Goal: Transaction & Acquisition: Subscribe to service/newsletter

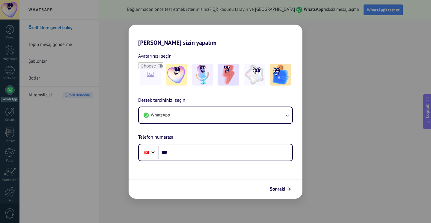
click at [219, 114] on button "WhatsApp" at bounding box center [216, 115] width 154 height 16
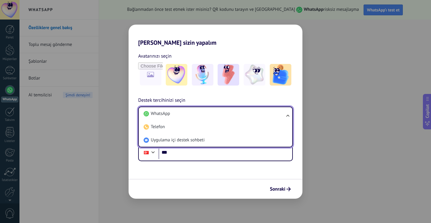
click at [219, 114] on li "WhatsApp" at bounding box center [214, 113] width 146 height 13
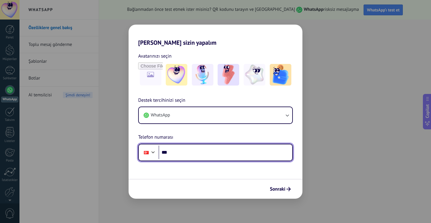
click at [195, 153] on input "***" at bounding box center [226, 153] width 134 height 14
type input "**********"
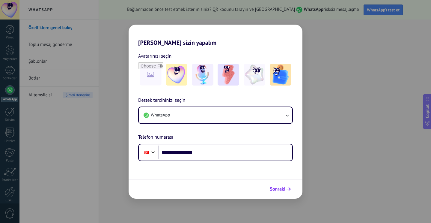
click at [280, 190] on span "Sonraki" at bounding box center [278, 189] width 16 height 4
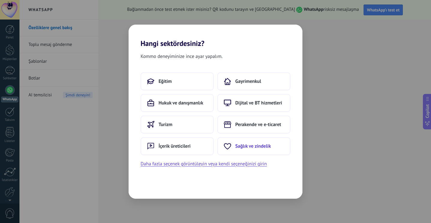
click at [240, 145] on span "Sağlık ve zindelik" at bounding box center [254, 146] width 36 height 6
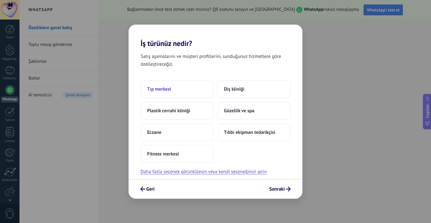
click at [173, 88] on button "Tıp merkezi" at bounding box center [177, 89] width 73 height 18
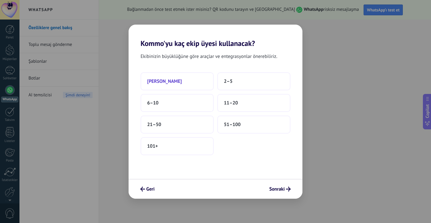
click at [169, 83] on span "Sadece ben" at bounding box center [164, 81] width 35 height 6
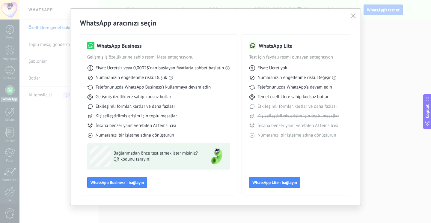
scroll to position [12, 0]
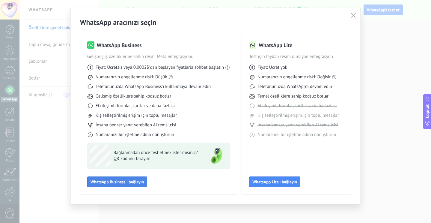
click at [130, 185] on button "WhatsApp Business'ı bağlayın" at bounding box center [117, 181] width 60 height 11
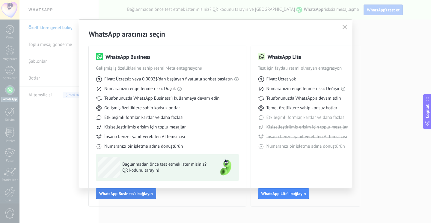
scroll to position [0, 0]
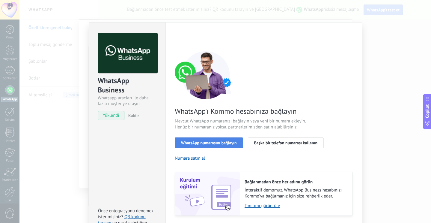
click at [206, 142] on span "WhatsApp numarasını bağlayın" at bounding box center [209, 143] width 56 height 4
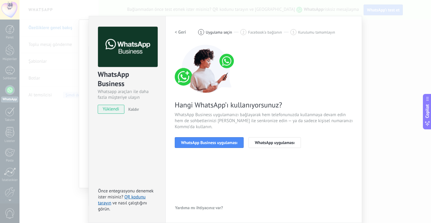
scroll to position [6, 0]
click at [209, 145] on span "WhatsApp Business uygulaması" at bounding box center [209, 142] width 56 height 4
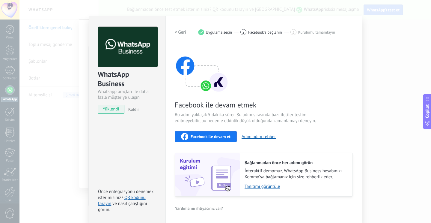
click at [179, 31] on h2 "< Geri" at bounding box center [180, 32] width 11 height 6
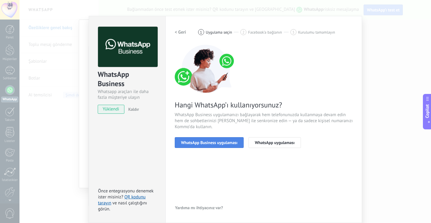
click at [215, 143] on span "WhatsApp Business uygulaması" at bounding box center [209, 142] width 56 height 4
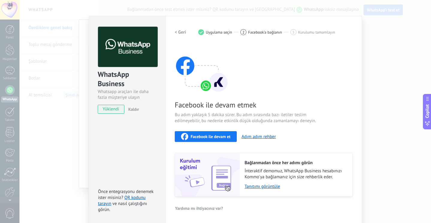
click at [210, 137] on span "Facebook ile devam et" at bounding box center [211, 136] width 40 height 4
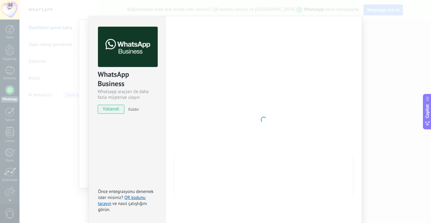
click at [184, 104] on div at bounding box center [264, 120] width 178 height 186
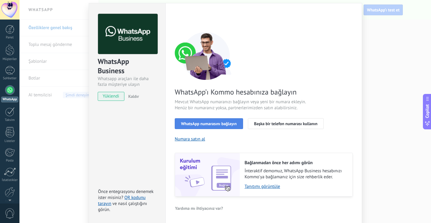
click at [209, 124] on span "WhatsApp numarasını bağlayın" at bounding box center [209, 124] width 56 height 4
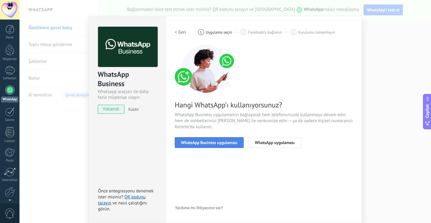
click at [208, 145] on button "WhatsApp Business uygulaması" at bounding box center [209, 142] width 69 height 11
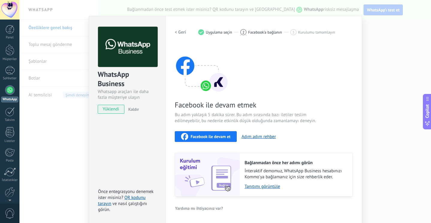
click at [208, 138] on span "Facebook ile devam et" at bounding box center [211, 136] width 40 height 4
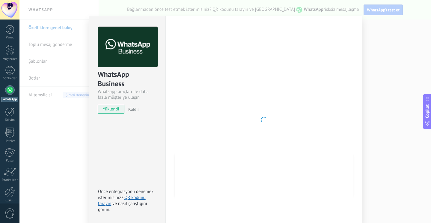
click at [200, 113] on div at bounding box center [264, 120] width 178 height 186
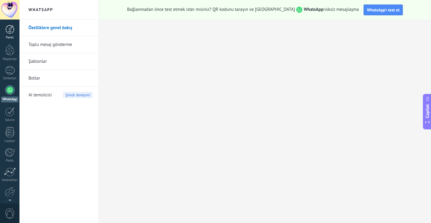
click at [11, 31] on div at bounding box center [9, 29] width 9 height 9
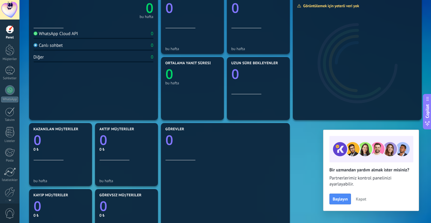
scroll to position [57, 0]
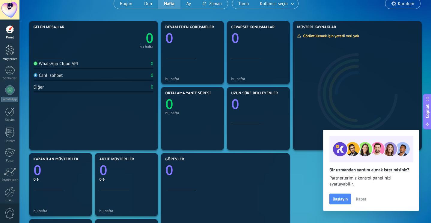
click at [9, 49] on div at bounding box center [9, 49] width 9 height 11
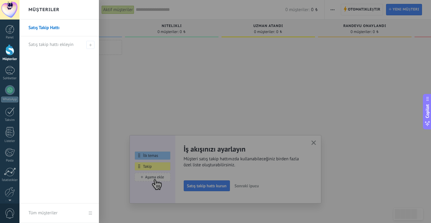
click at [53, 27] on link "Satış Takip Hattı" at bounding box center [61, 28] width 65 height 17
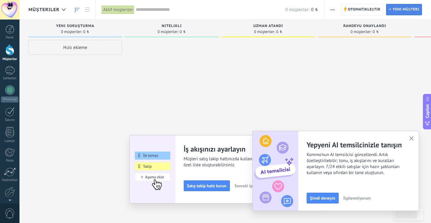
click at [397, 10] on span "Yeni müşteri" at bounding box center [406, 9] width 27 height 11
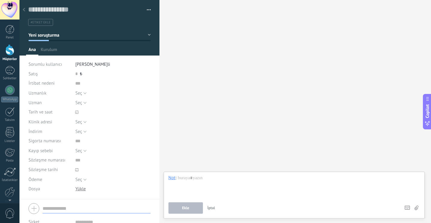
click at [148, 9] on button "button" at bounding box center [147, 9] width 9 height 9
click at [26, 11] on div at bounding box center [24, 10] width 8 height 12
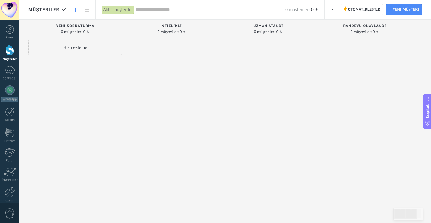
click at [61, 46] on div "Hızlı ekleme" at bounding box center [76, 47] width 94 height 15
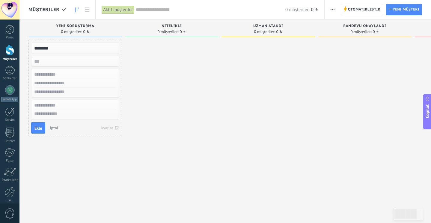
type input "********"
click at [59, 77] on input "text" at bounding box center [75, 74] width 88 height 9
type input "****"
click at [61, 84] on input "text" at bounding box center [75, 83] width 88 height 9
type input "**********"
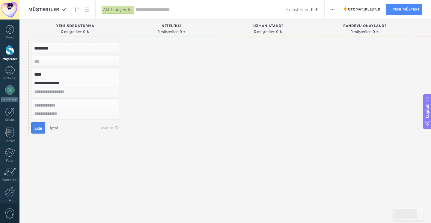
click at [38, 127] on span "Ekle" at bounding box center [39, 128] width 8 height 4
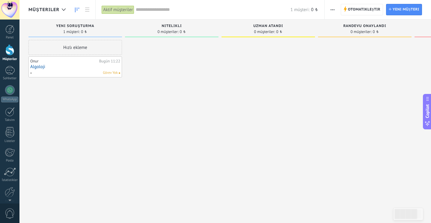
click at [74, 68] on link "Algoloji" at bounding box center [75, 66] width 90 height 5
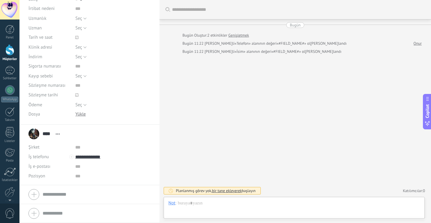
scroll to position [76, 0]
click at [35, 196] on div at bounding box center [90, 194] width 122 height 15
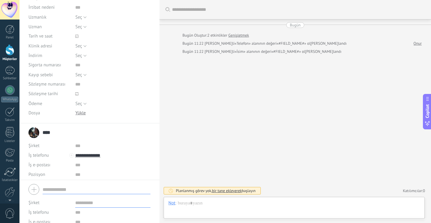
scroll to position [74, 0]
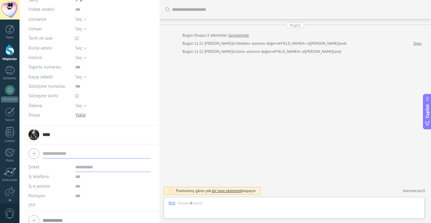
click at [36, 139] on div "**** Onur **** [PERSON_NAME] Açık detaylar Adı kopyala Bağlantıyı Kaldır Ana ba…" at bounding box center [41, 134] width 24 height 15
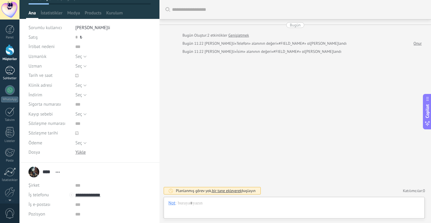
click at [12, 71] on div at bounding box center [10, 70] width 10 height 9
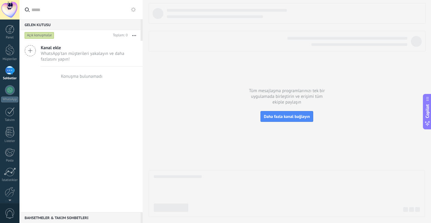
click at [30, 53] on use at bounding box center [30, 50] width 11 height 11
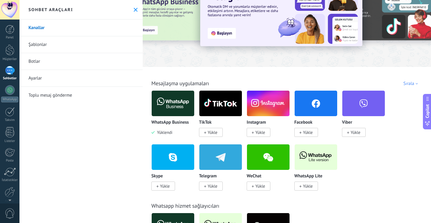
scroll to position [33, 0]
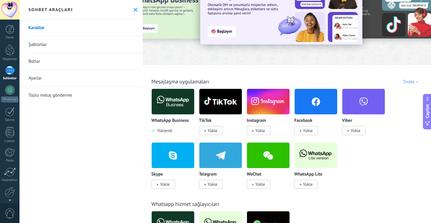
click at [172, 107] on img at bounding box center [173, 101] width 43 height 29
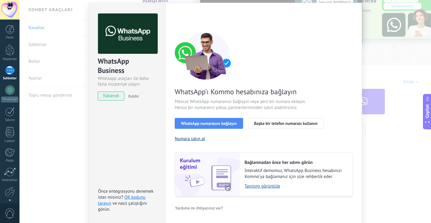
scroll to position [19, 0]
click at [200, 125] on span "WhatsApp numarasını bağlayın" at bounding box center [209, 124] width 56 height 4
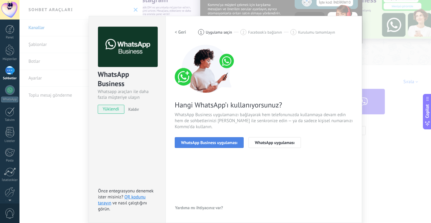
click at [228, 143] on span "WhatsApp Business uygulaması" at bounding box center [209, 142] width 56 height 4
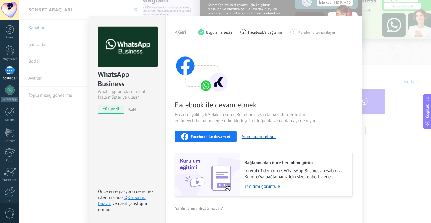
click at [129, 9] on div "WhatsApp Business Whatsapp araçları ile daha fazla müşteriye ulaşın yüklendi Ka…" at bounding box center [226, 111] width 412 height 223
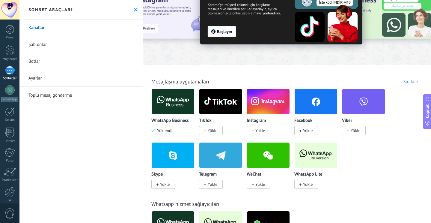
scroll to position [0, 0]
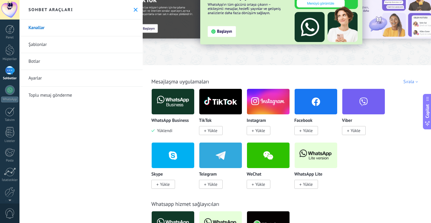
click at [168, 98] on img at bounding box center [173, 101] width 43 height 29
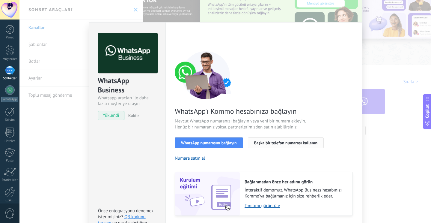
click at [262, 140] on button "Başka bir telefon numarası kullanın" at bounding box center [286, 142] width 76 height 11
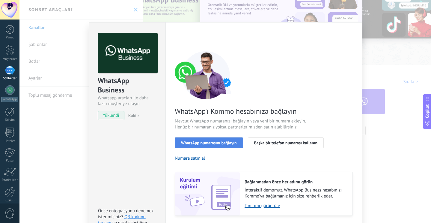
click at [206, 144] on span "WhatsApp numarasını bağlayın" at bounding box center [209, 143] width 56 height 4
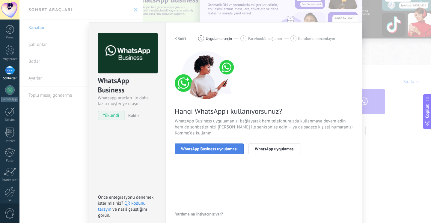
click at [207, 148] on span "WhatsApp Business uygulaması" at bounding box center [209, 149] width 56 height 4
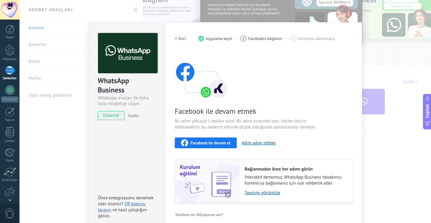
click at [209, 143] on span "Facebook ile devam et" at bounding box center [211, 143] width 40 height 4
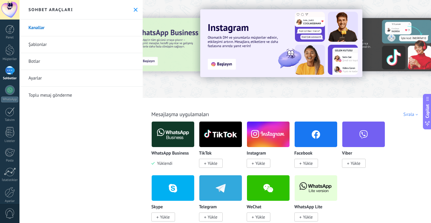
click at [181, 133] on img at bounding box center [173, 134] width 43 height 29
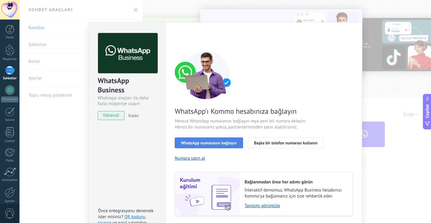
click at [190, 146] on button "WhatsApp numarasını bağlayın" at bounding box center [209, 142] width 68 height 11
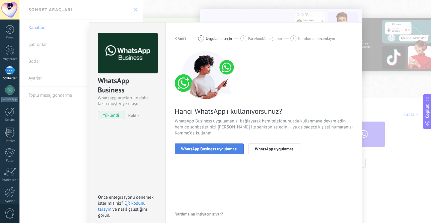
click at [195, 148] on span "WhatsApp Business uygulaması" at bounding box center [209, 149] width 56 height 4
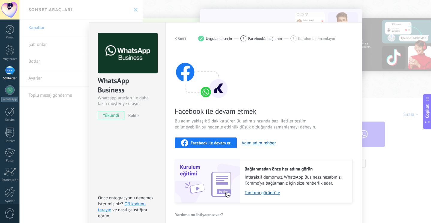
click at [197, 145] on span "Facebook ile devam et" at bounding box center [211, 143] width 40 height 4
